Goal: Transaction & Acquisition: Purchase product/service

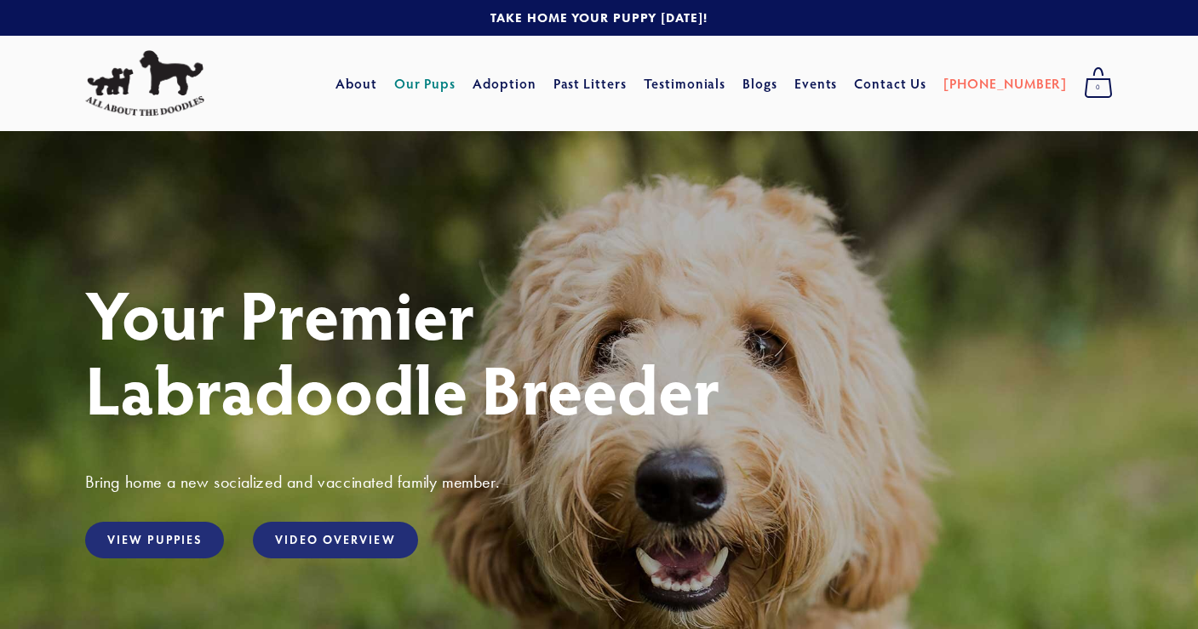
click at [457, 84] on link "Our Pups" at bounding box center [425, 83] width 62 height 31
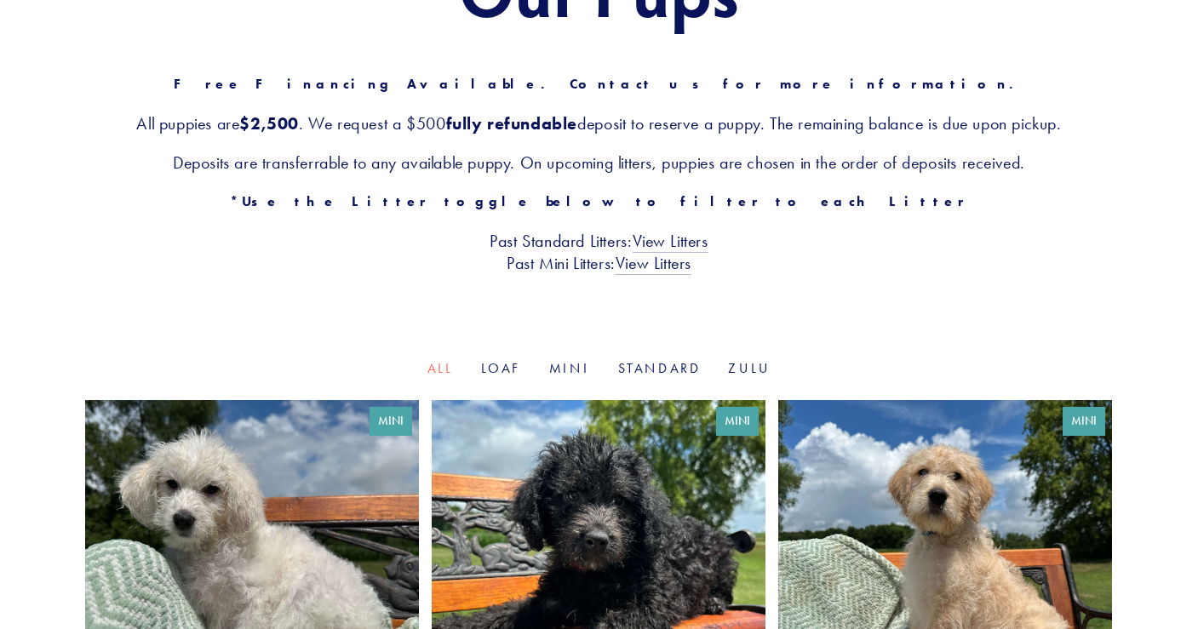
scroll to position [227, 0]
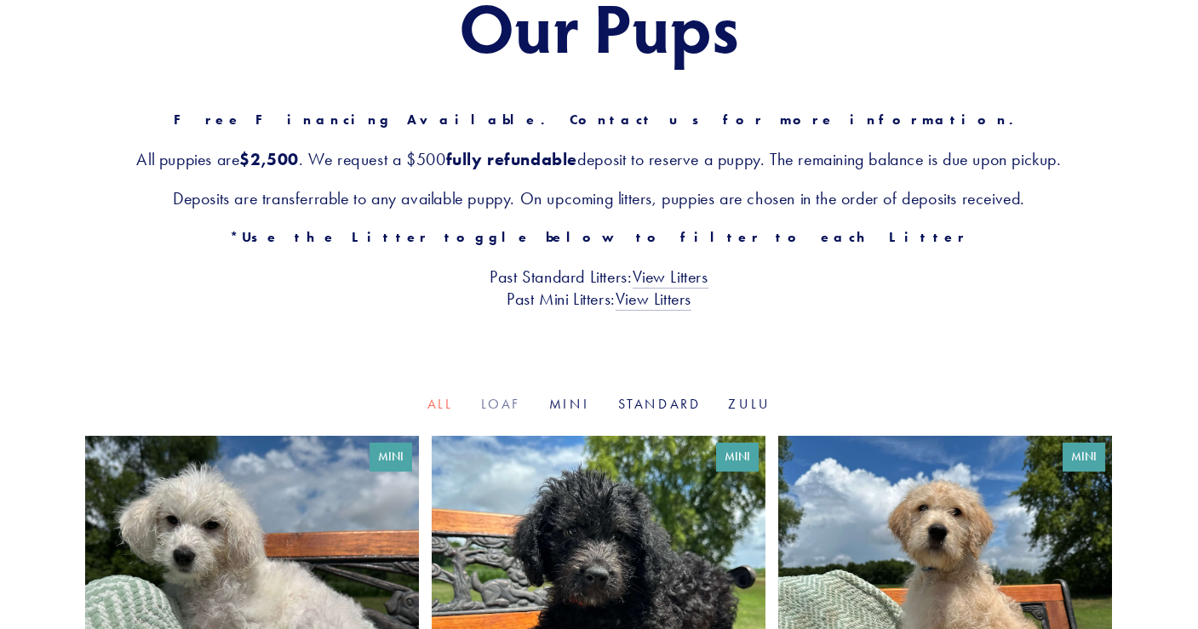
click at [495, 406] on link "Loaf" at bounding box center [501, 404] width 41 height 16
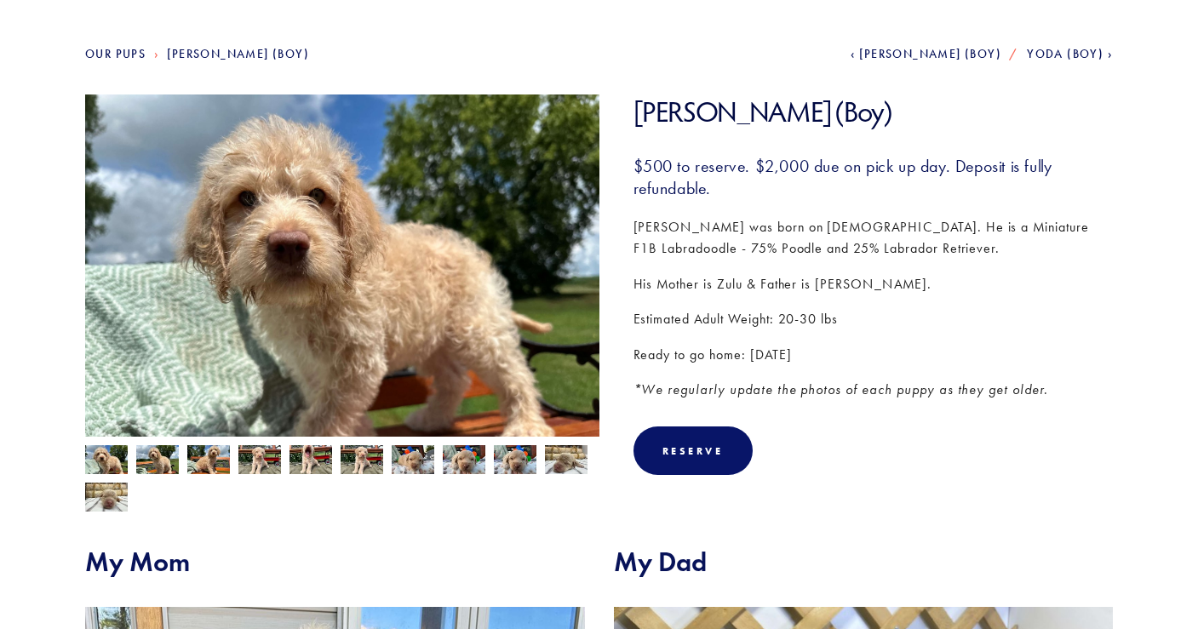
scroll to position [172, 0]
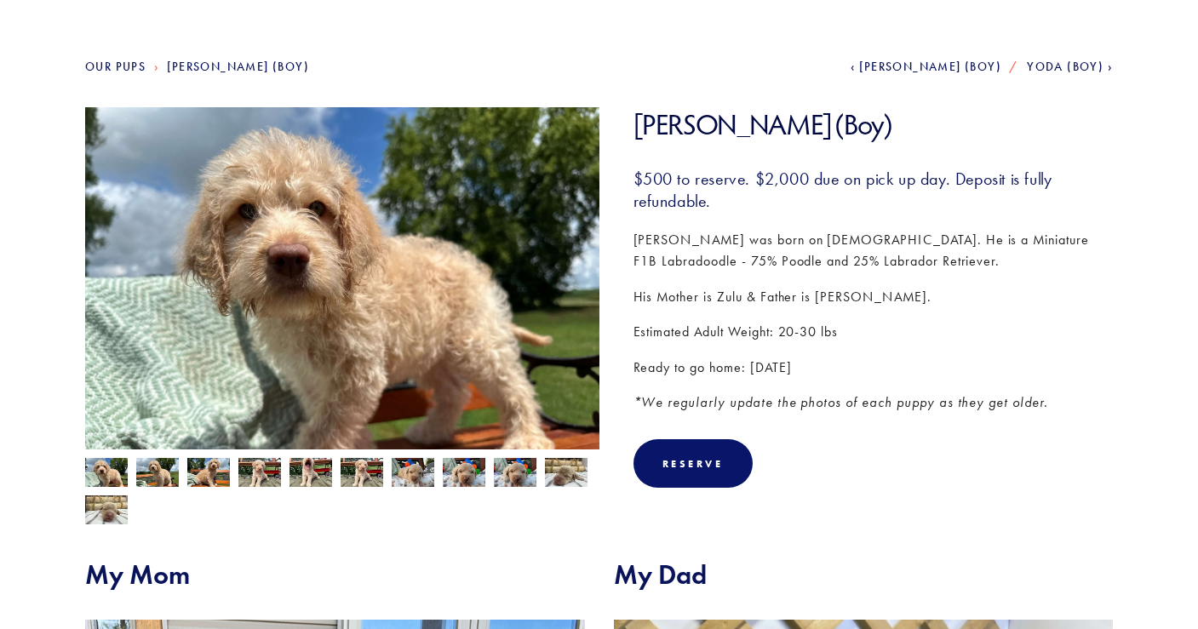
click at [151, 471] on img at bounding box center [157, 474] width 43 height 32
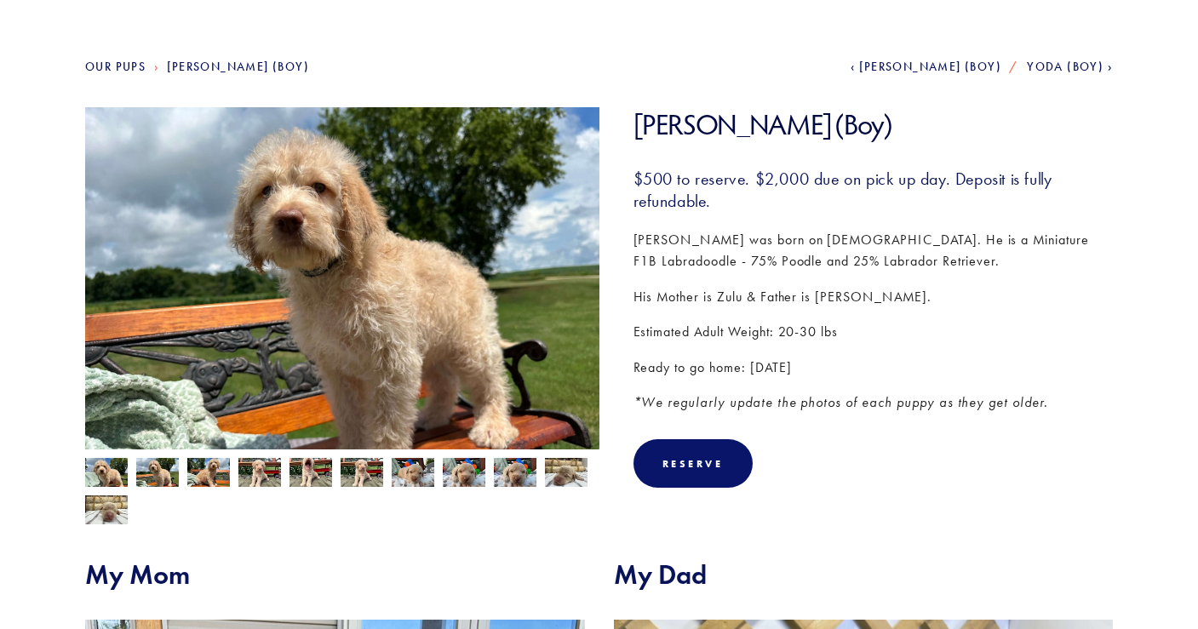
click at [207, 474] on img at bounding box center [208, 474] width 43 height 32
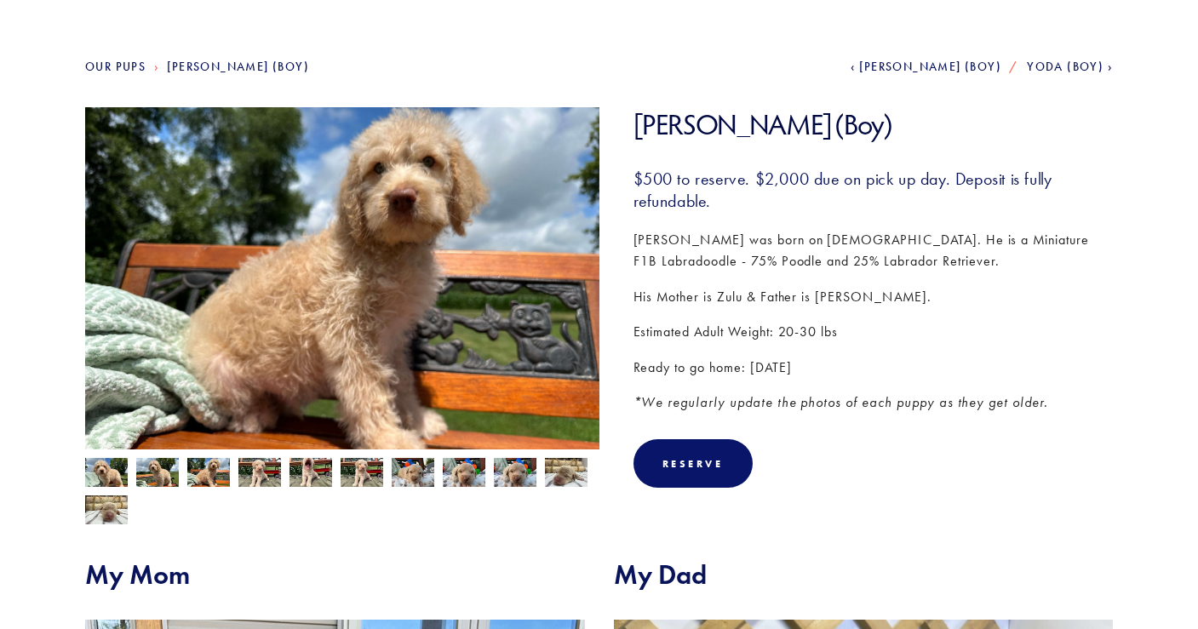
click at [259, 474] on img at bounding box center [259, 474] width 43 height 32
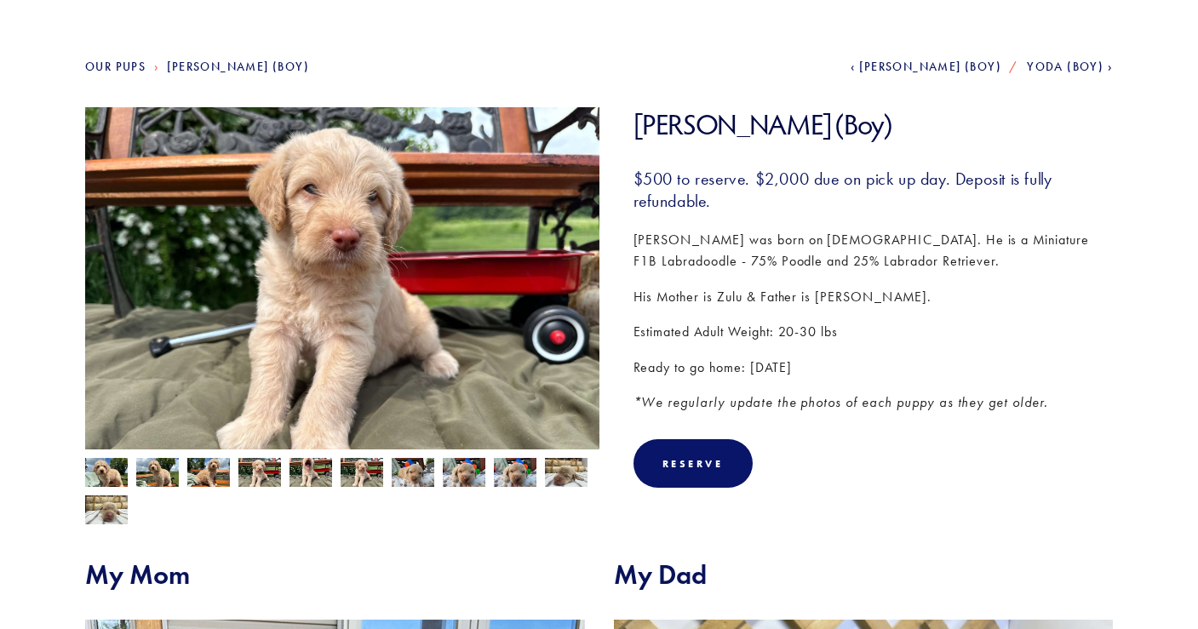
click at [316, 475] on img at bounding box center [311, 474] width 43 height 32
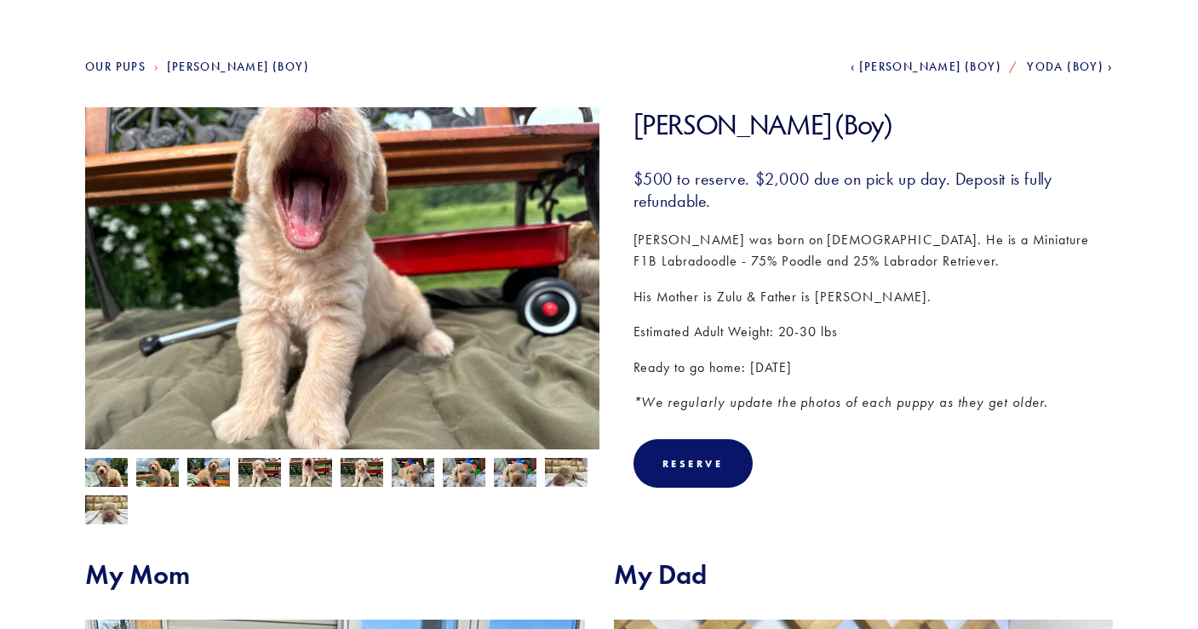
click at [365, 474] on img at bounding box center [362, 474] width 43 height 32
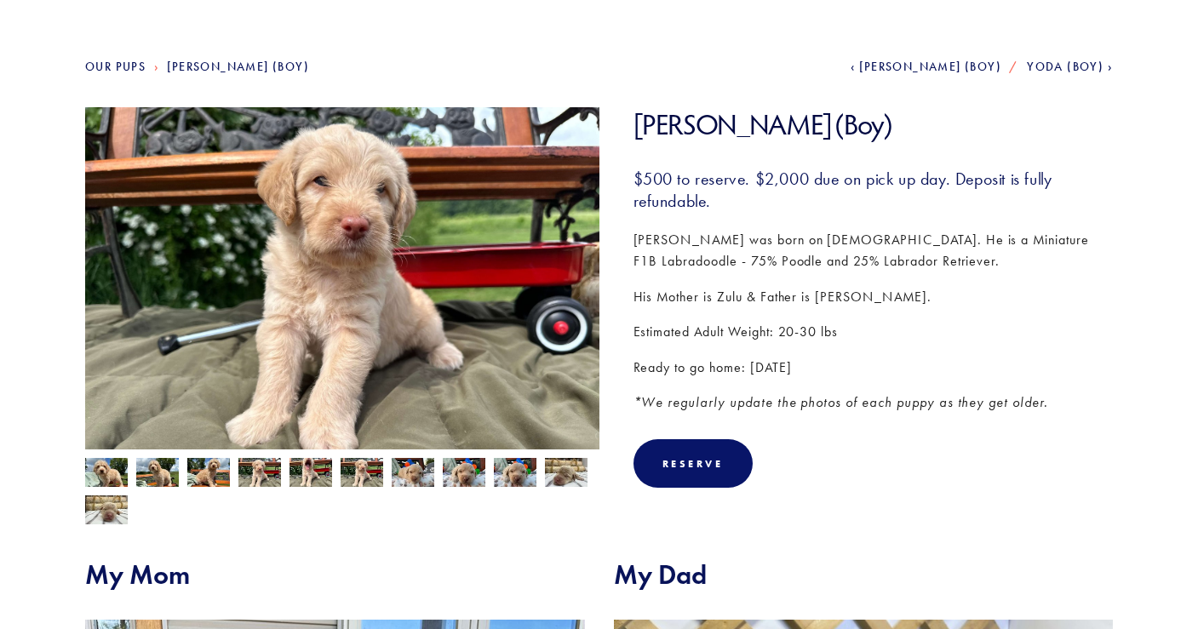
click at [403, 474] on img at bounding box center [413, 473] width 43 height 32
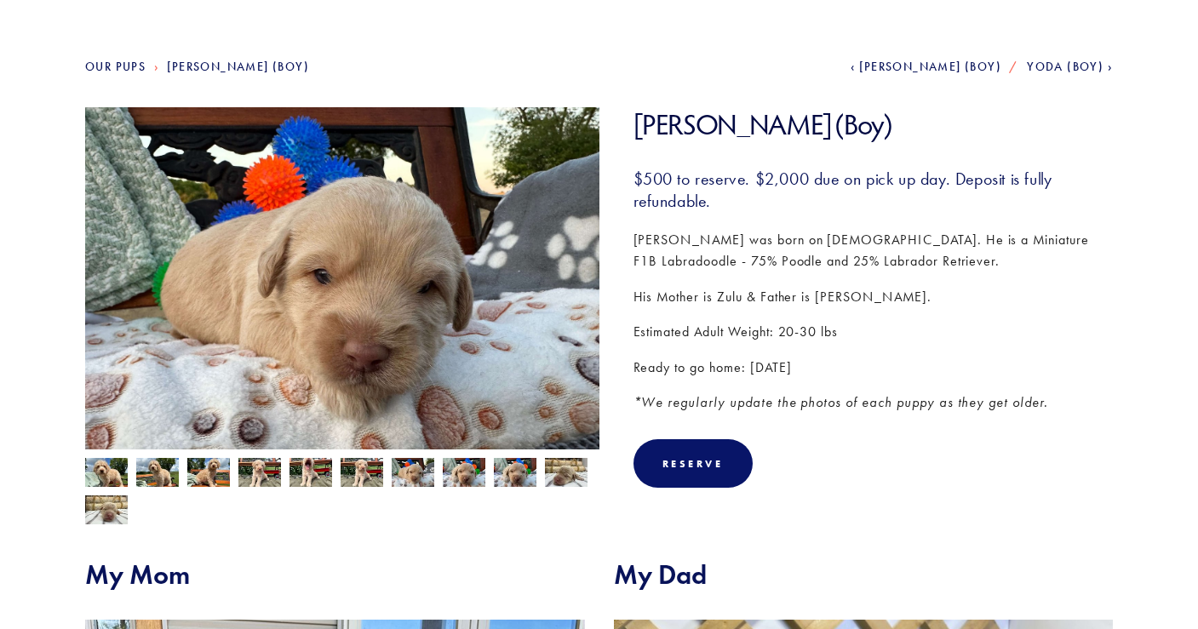
click at [460, 473] on img at bounding box center [464, 473] width 43 height 32
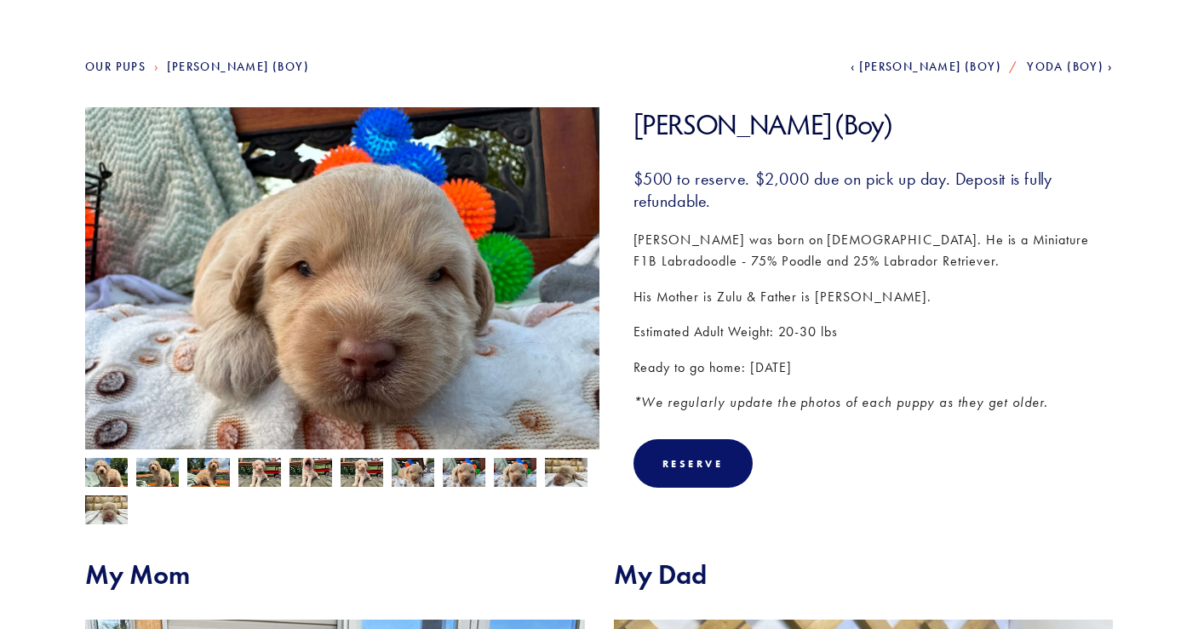
click at [102, 477] on img at bounding box center [106, 474] width 43 height 32
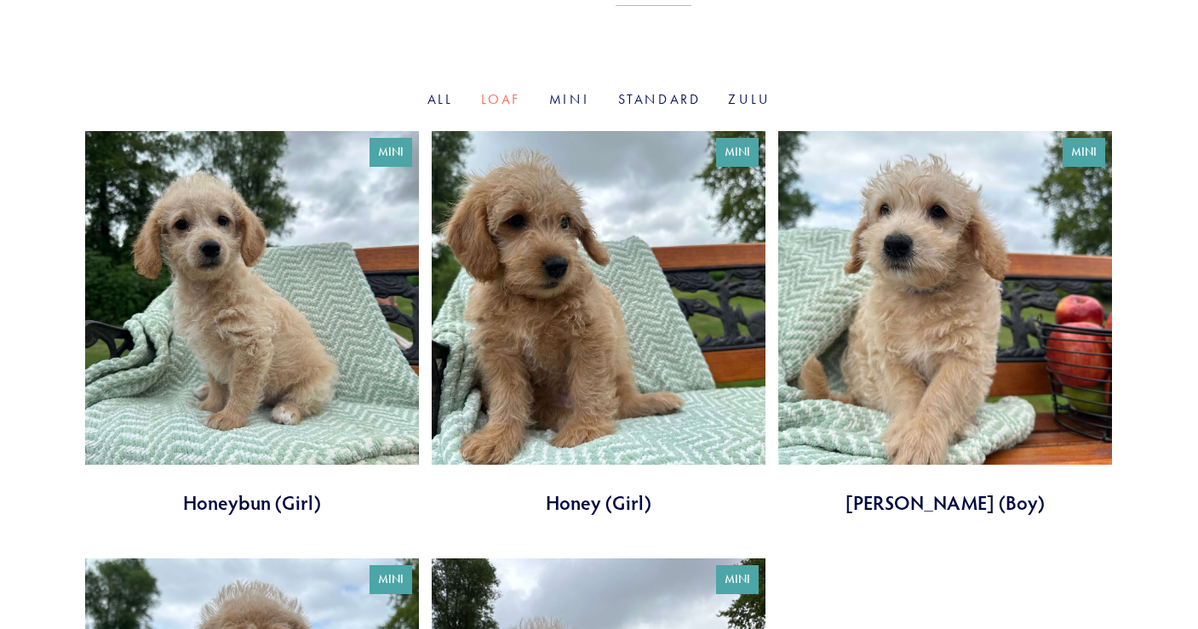
scroll to position [519, 0]
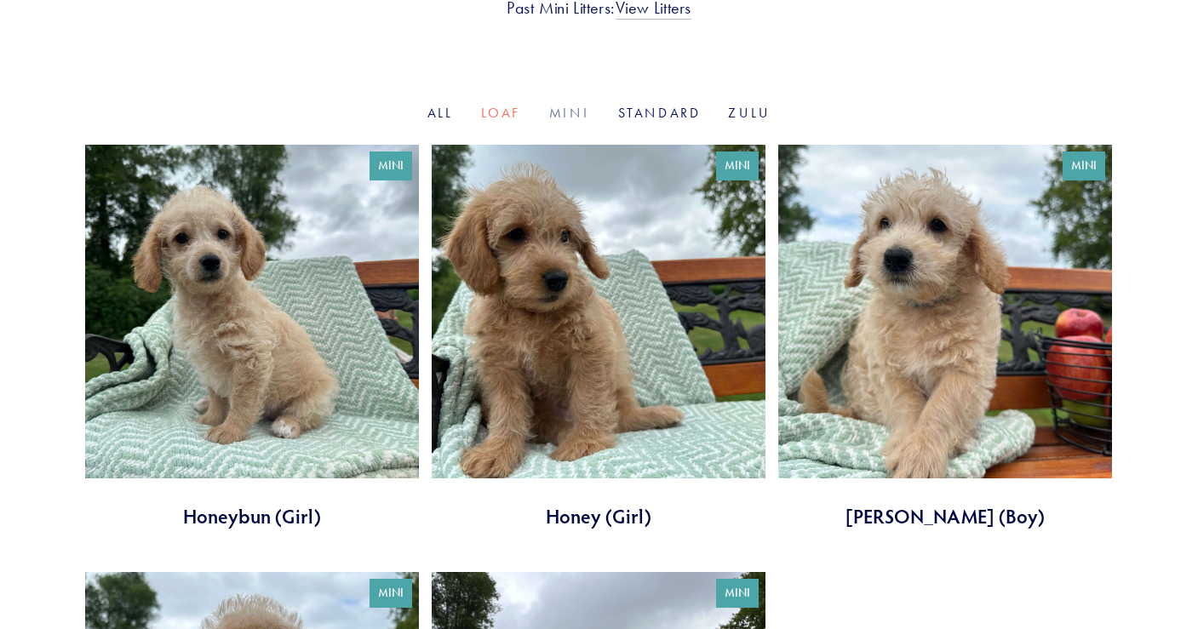
click at [573, 111] on link "Mini" at bounding box center [570, 113] width 42 height 16
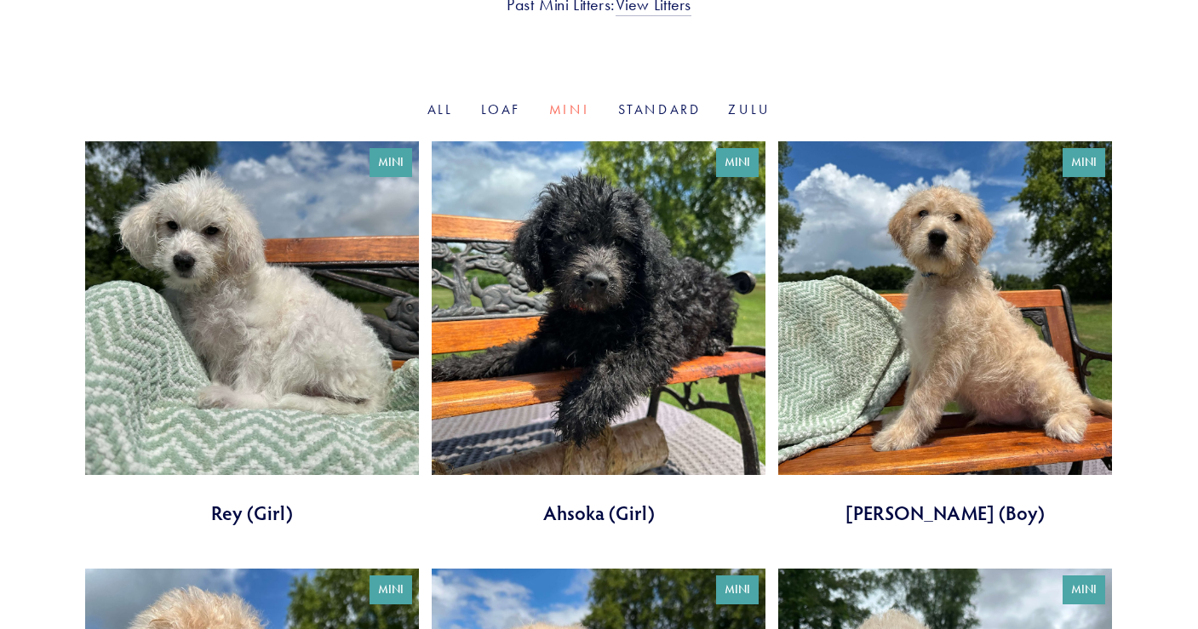
scroll to position [480, 0]
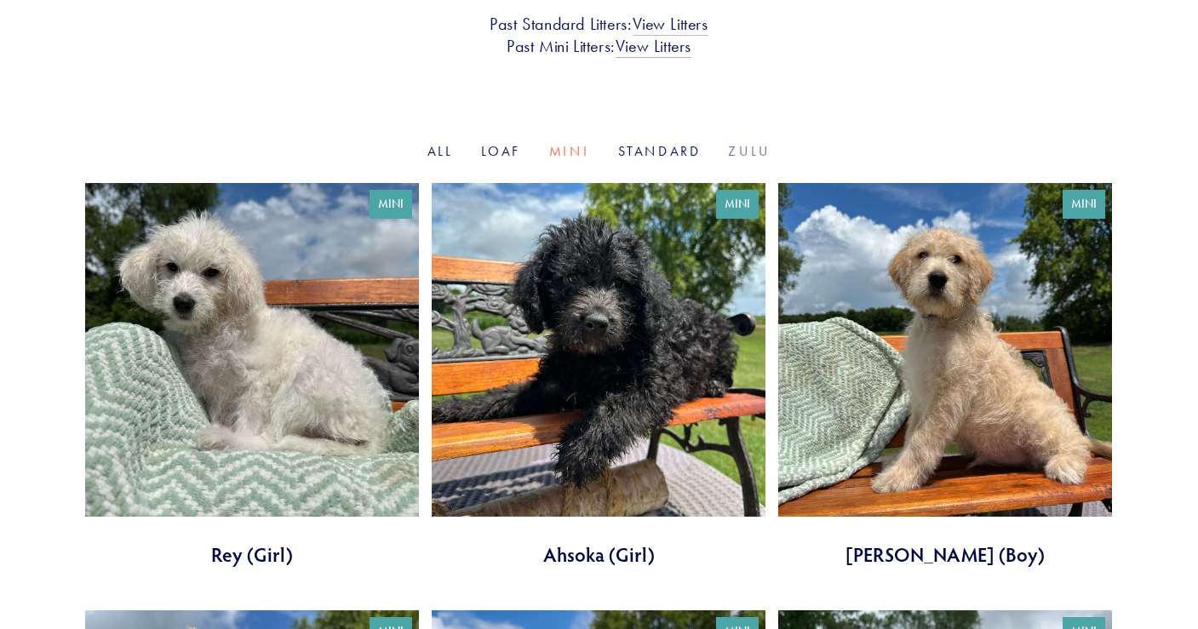
click at [740, 151] on link "Zulu" at bounding box center [749, 151] width 43 height 16
